Goal: Information Seeking & Learning: Find specific fact

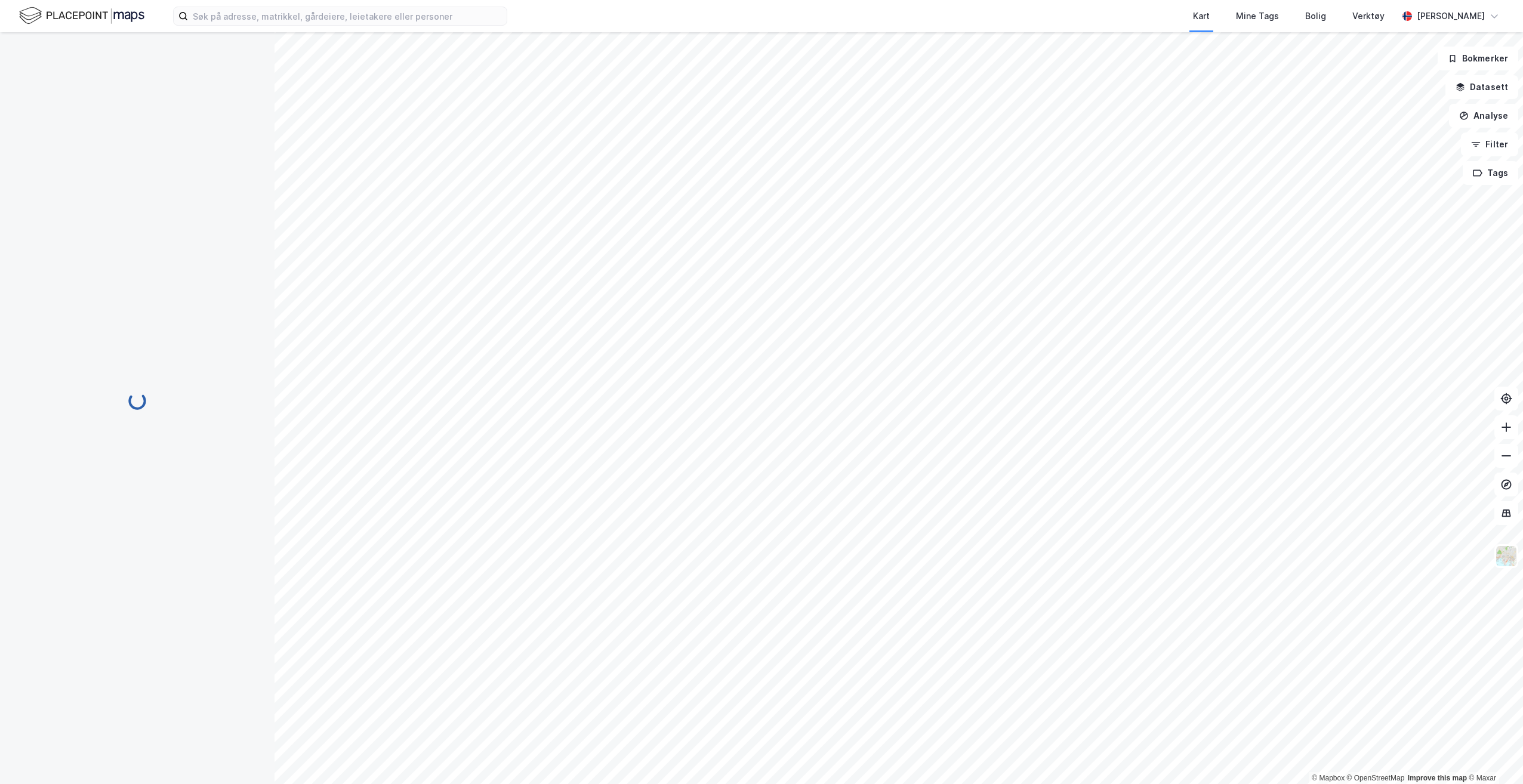
click at [331, 1] on div "Kart Mine Tags Bolig Verktøy [PERSON_NAME]" at bounding box center [761, 16] width 1523 height 32
click at [326, 9] on input at bounding box center [347, 16] width 319 height 18
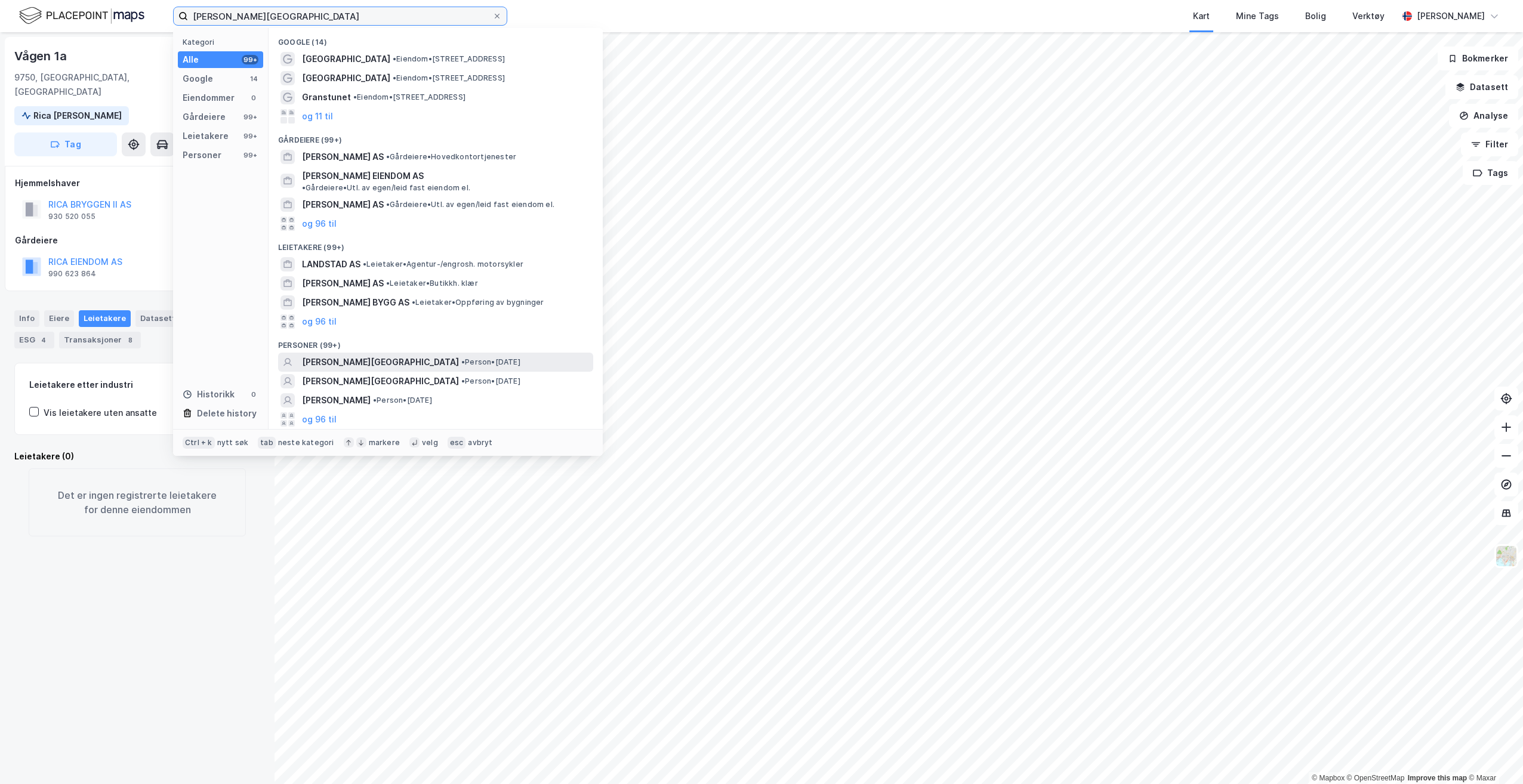
type input "[PERSON_NAME][GEOGRAPHIC_DATA]"
click at [461, 357] on span "• Person • [DATE]" at bounding box center [490, 362] width 59 height 10
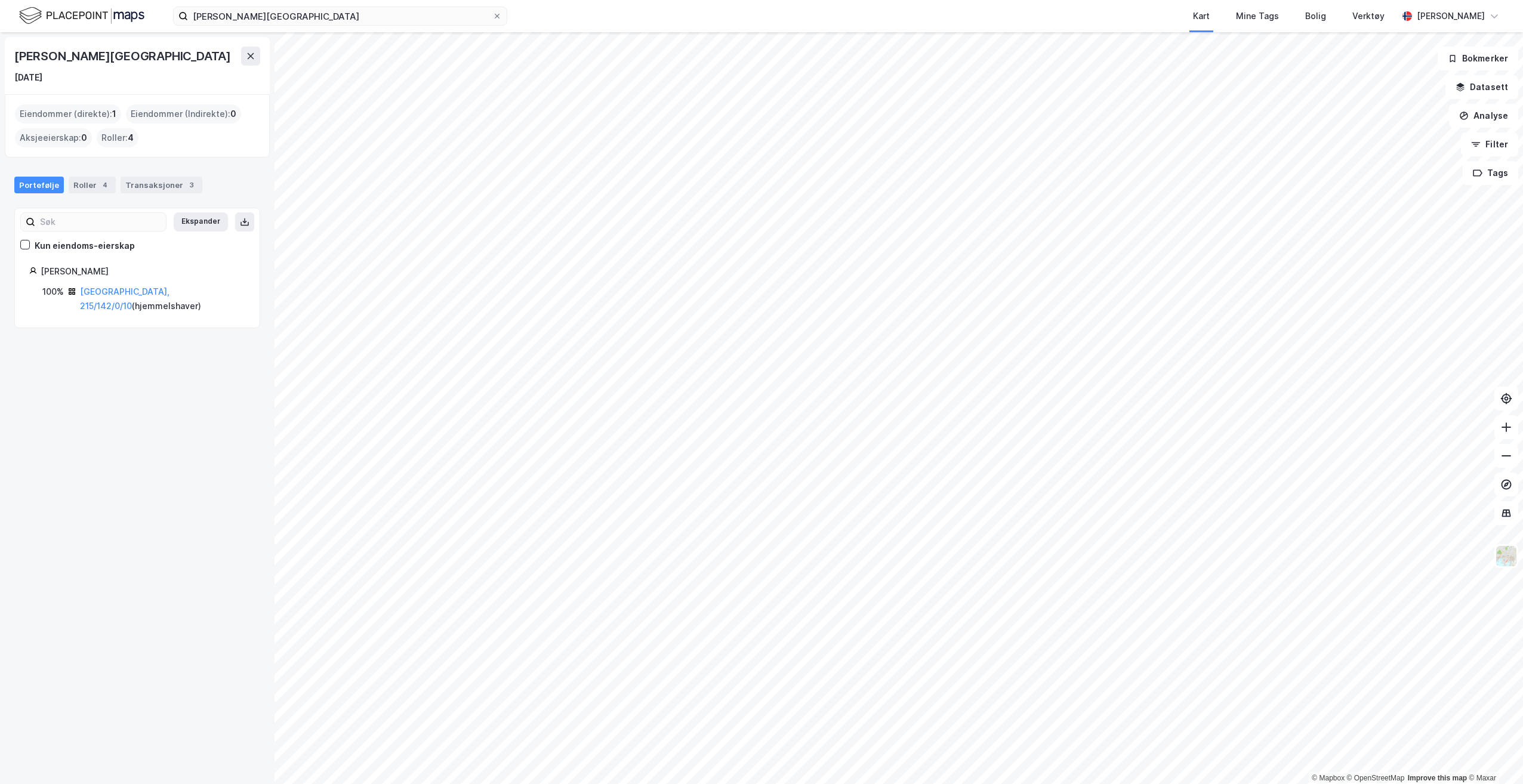
click at [131, 298] on div "[GEOGRAPHIC_DATA], 215/142/0/10 ( hjemmelshaver )" at bounding box center [162, 299] width 165 height 29
click at [131, 294] on link "[GEOGRAPHIC_DATA], 215/142/0/10" at bounding box center [124, 298] width 89 height 24
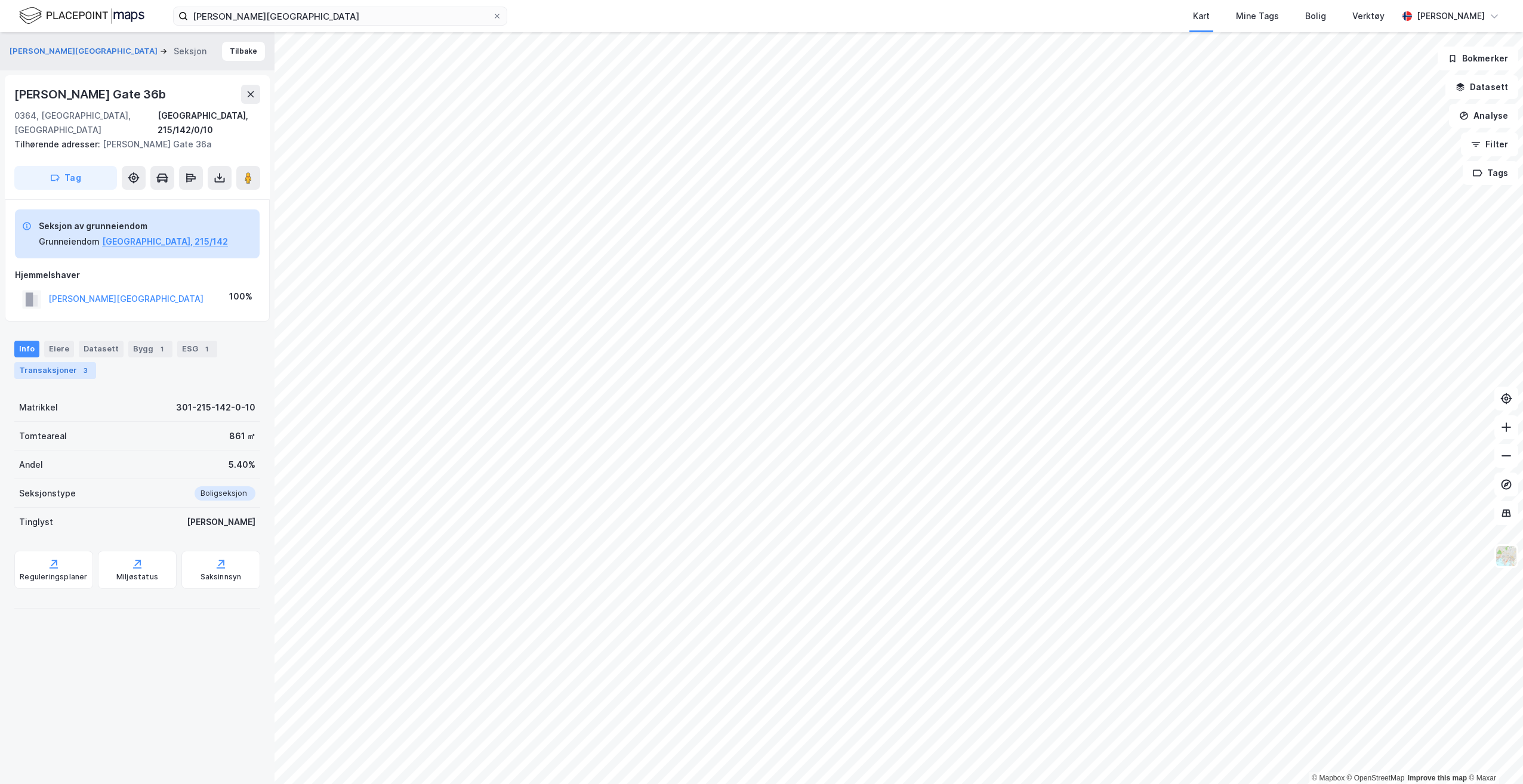
click at [48, 362] on div "Transaksjoner 3" at bounding box center [55, 370] width 82 height 17
